Goal: Transaction & Acquisition: Purchase product/service

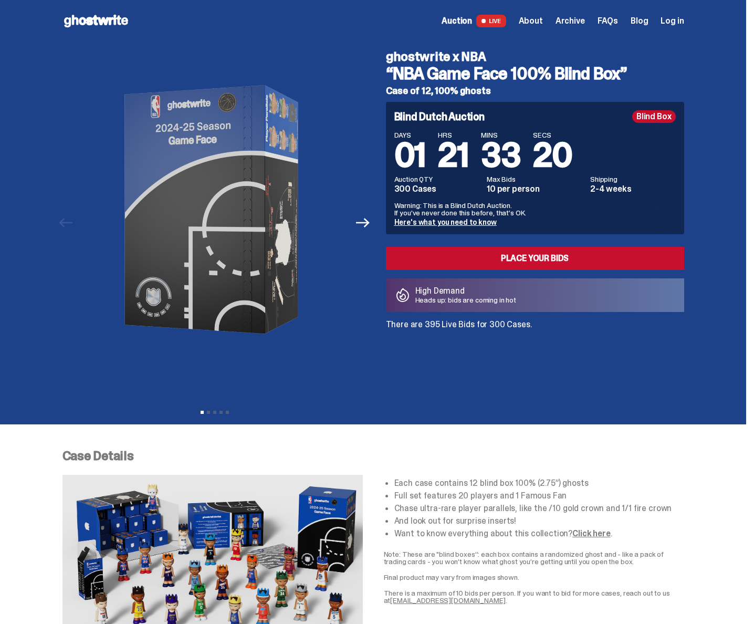
click at [585, 23] on span "Archive" at bounding box center [569, 21] width 29 height 8
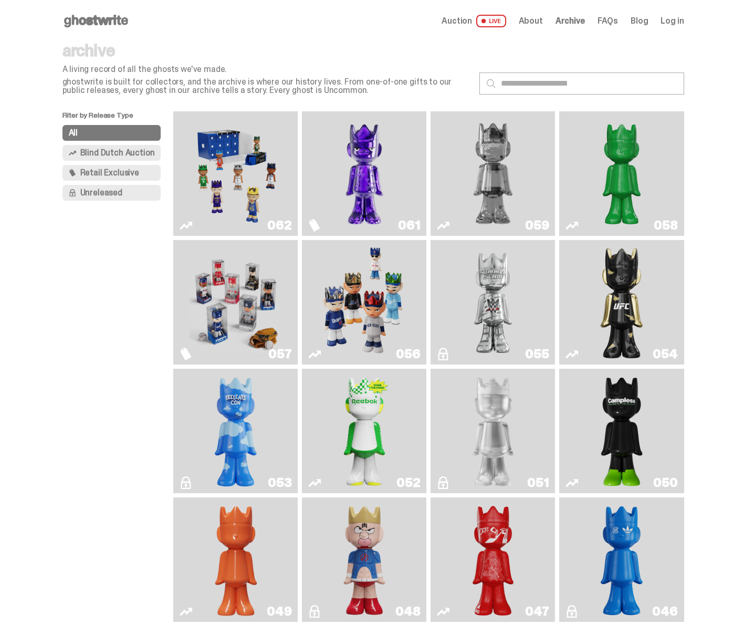
click at [224, 195] on img "Game Face (2025)" at bounding box center [236, 173] width 93 height 116
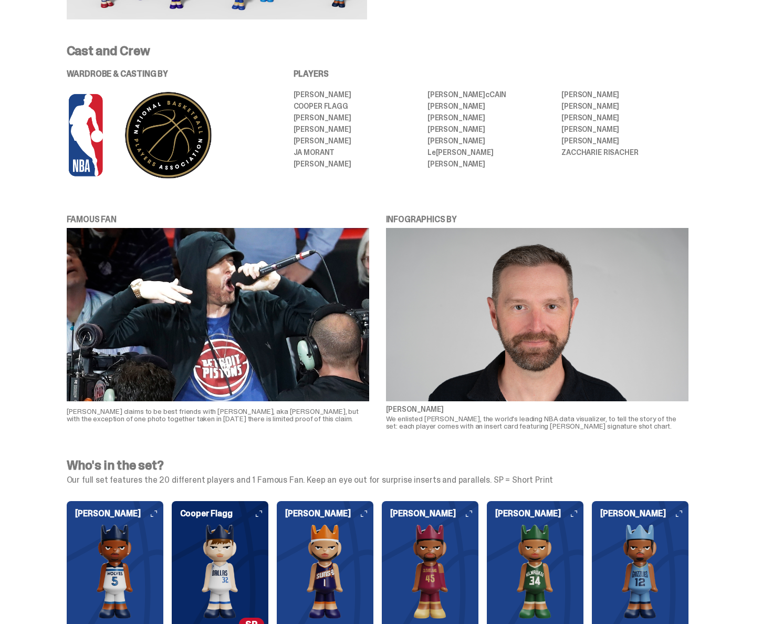
scroll to position [1193, 0]
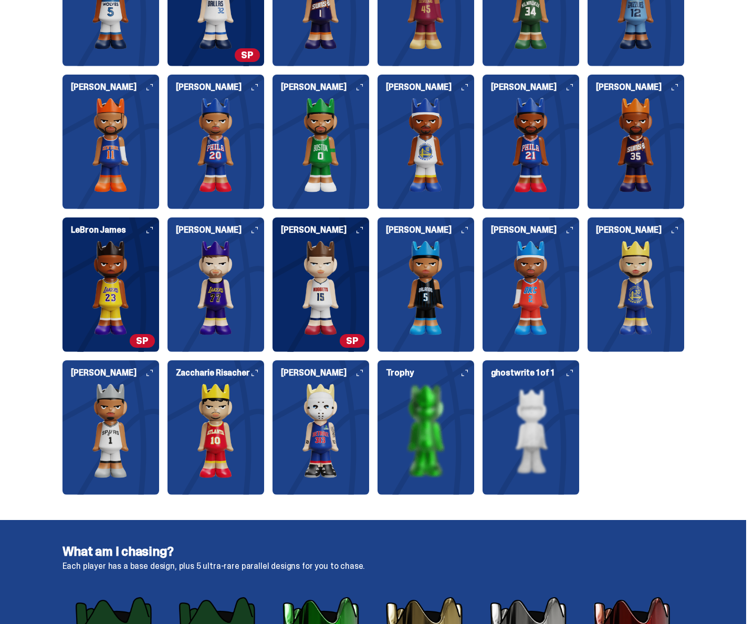
click at [197, 306] on img at bounding box center [215, 287] width 97 height 94
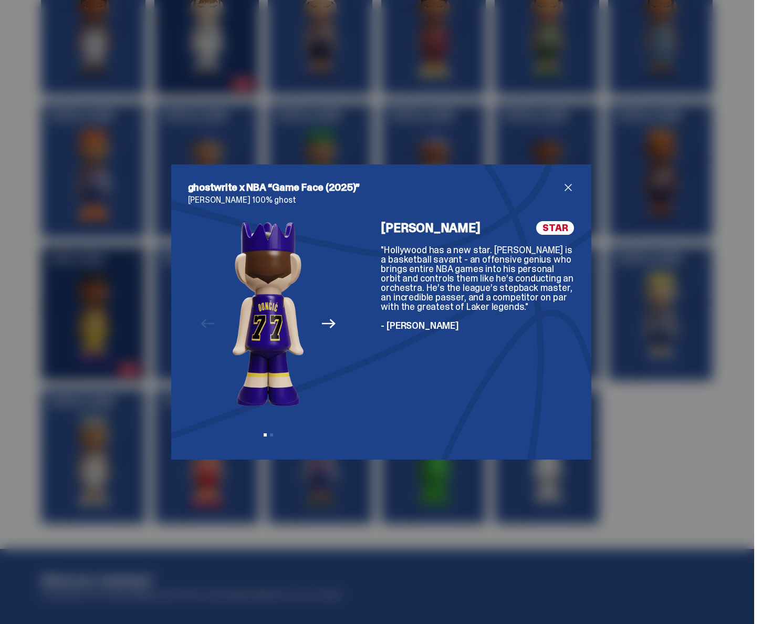
click at [322, 323] on icon "Next" at bounding box center [329, 323] width 14 height 9
